Goal: Task Accomplishment & Management: Use online tool/utility

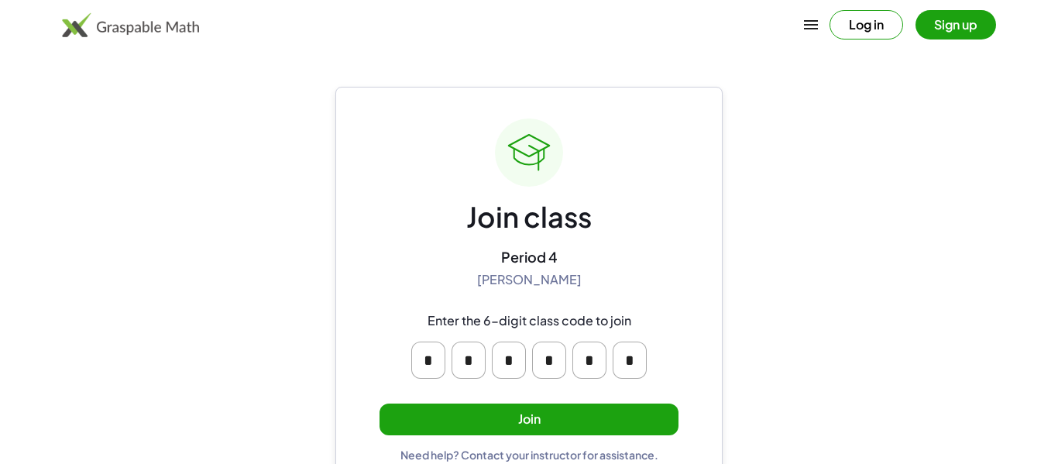
click at [583, 415] on button "Join" at bounding box center [529, 420] width 299 height 32
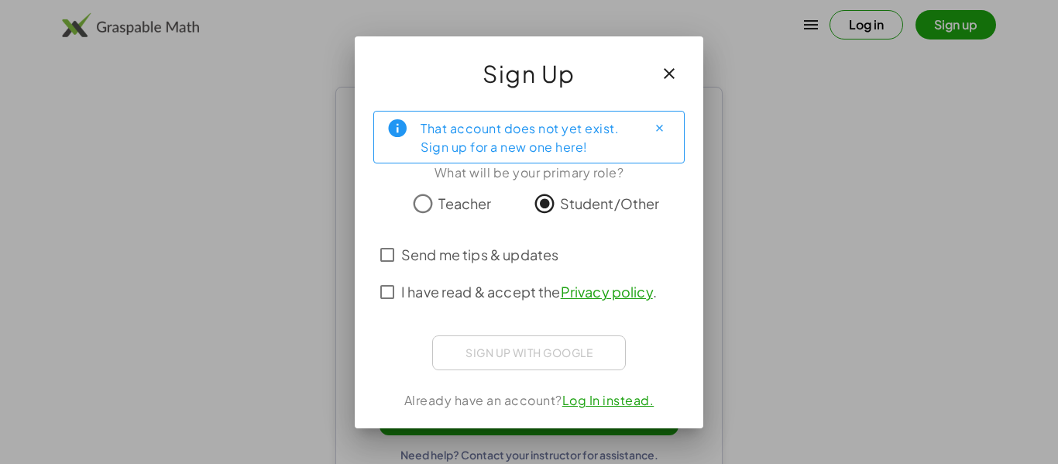
click at [477, 301] on span "I have read & accept the Privacy policy ." at bounding box center [529, 291] width 256 height 21
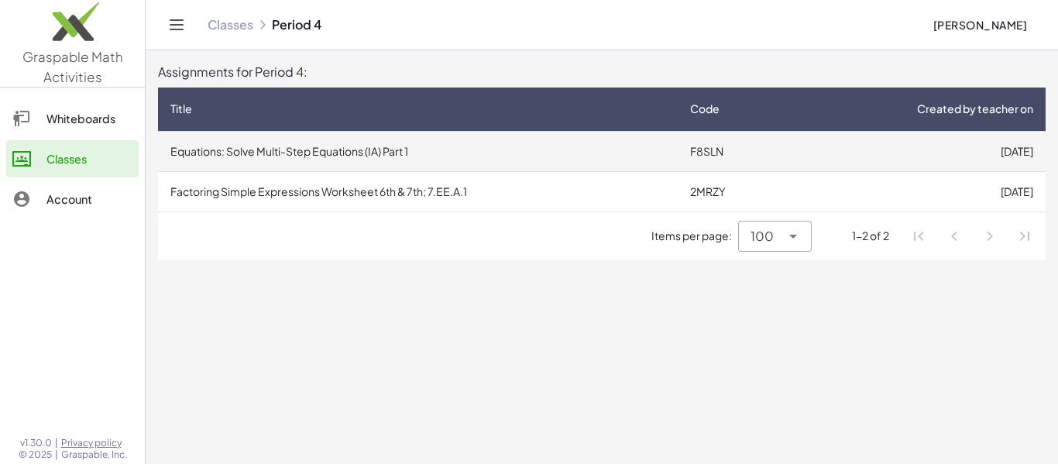
click at [464, 157] on td "Equations: Solve Multi-Step Equations (IA) Part 1" at bounding box center [418, 151] width 520 height 40
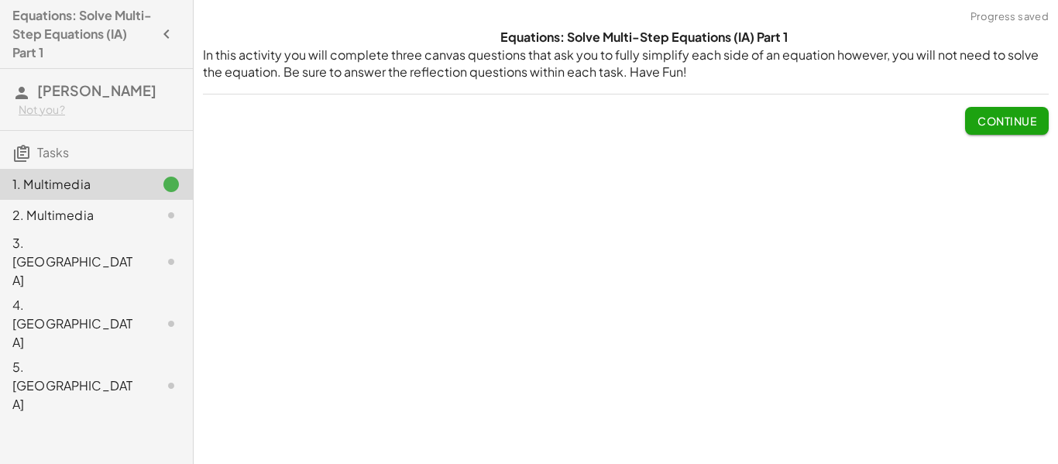
click at [1030, 107] on button "Continue" at bounding box center [1007, 121] width 84 height 28
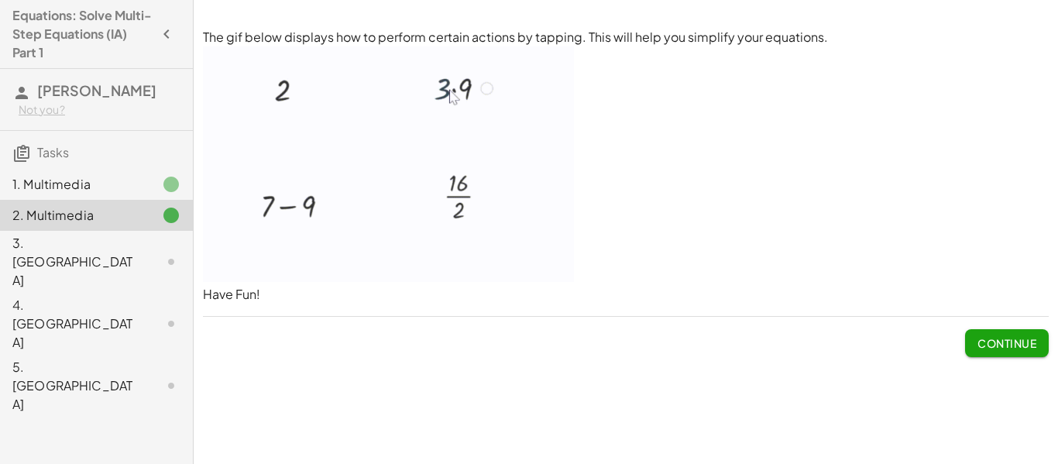
click at [999, 339] on span "Continue" at bounding box center [1007, 343] width 59 height 14
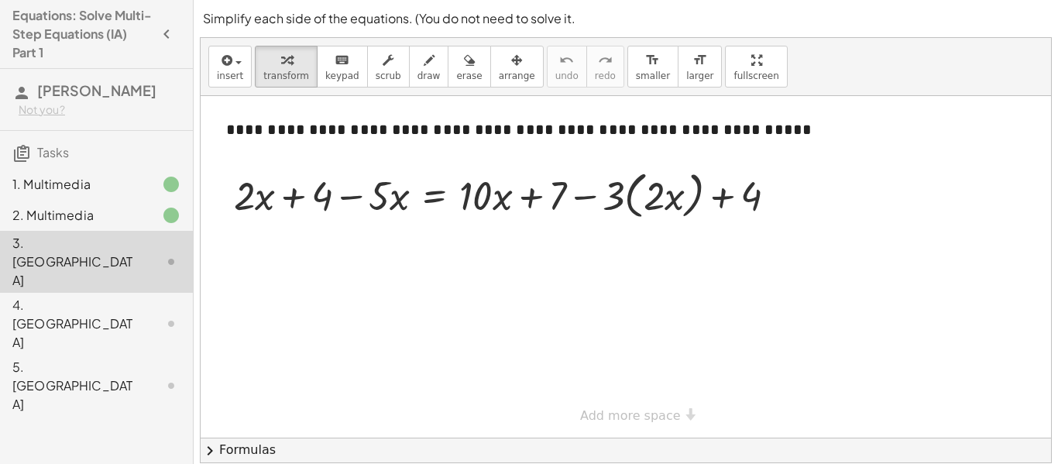
click at [419, 267] on div at bounding box center [626, 267] width 851 height 342
